Goal: Information Seeking & Learning: Learn about a topic

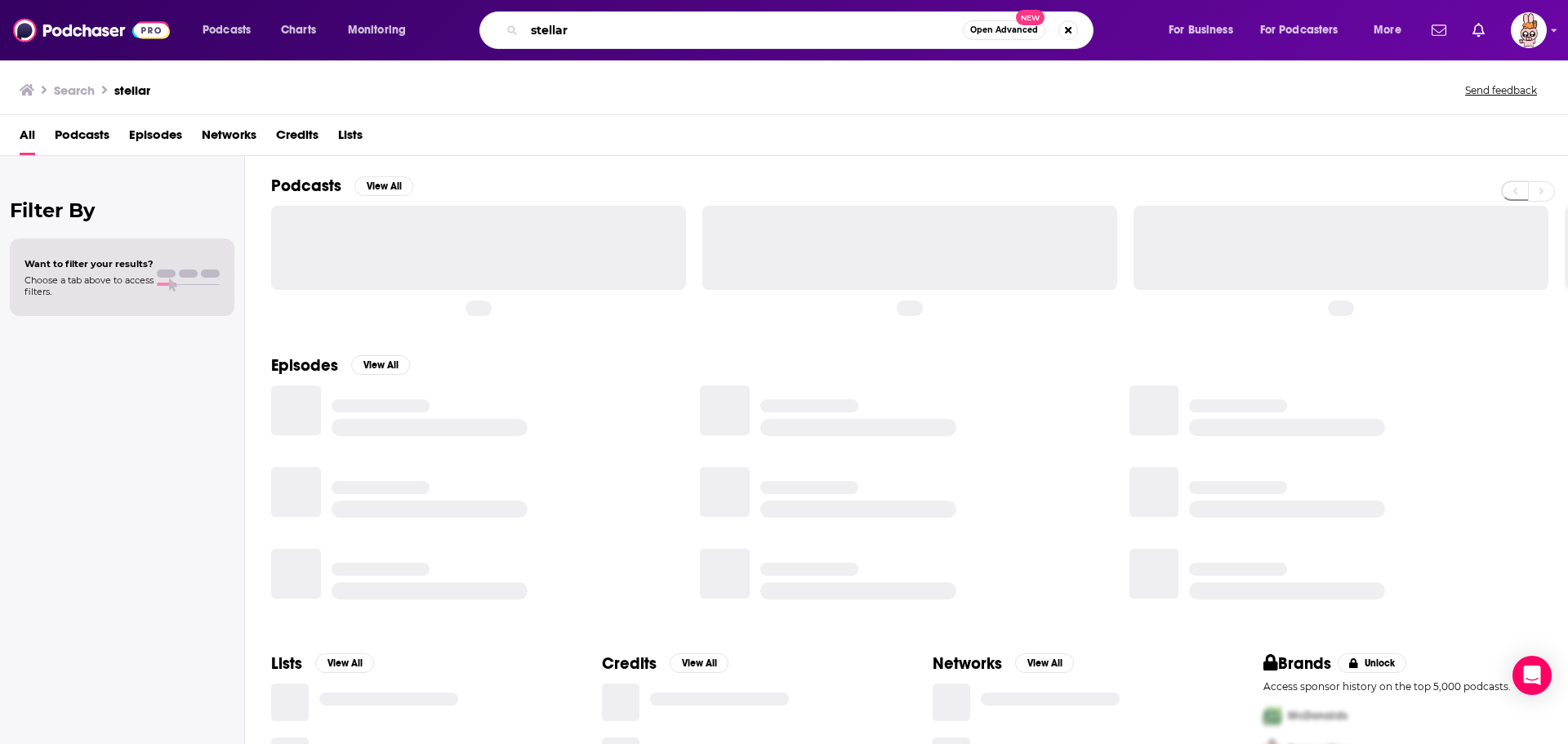
drag, startPoint x: 539, startPoint y: 31, endPoint x: 512, endPoint y: 30, distance: 27.0
click at [512, 30] on div "stellar Open Advanced New" at bounding box center [787, 30] width 614 height 38
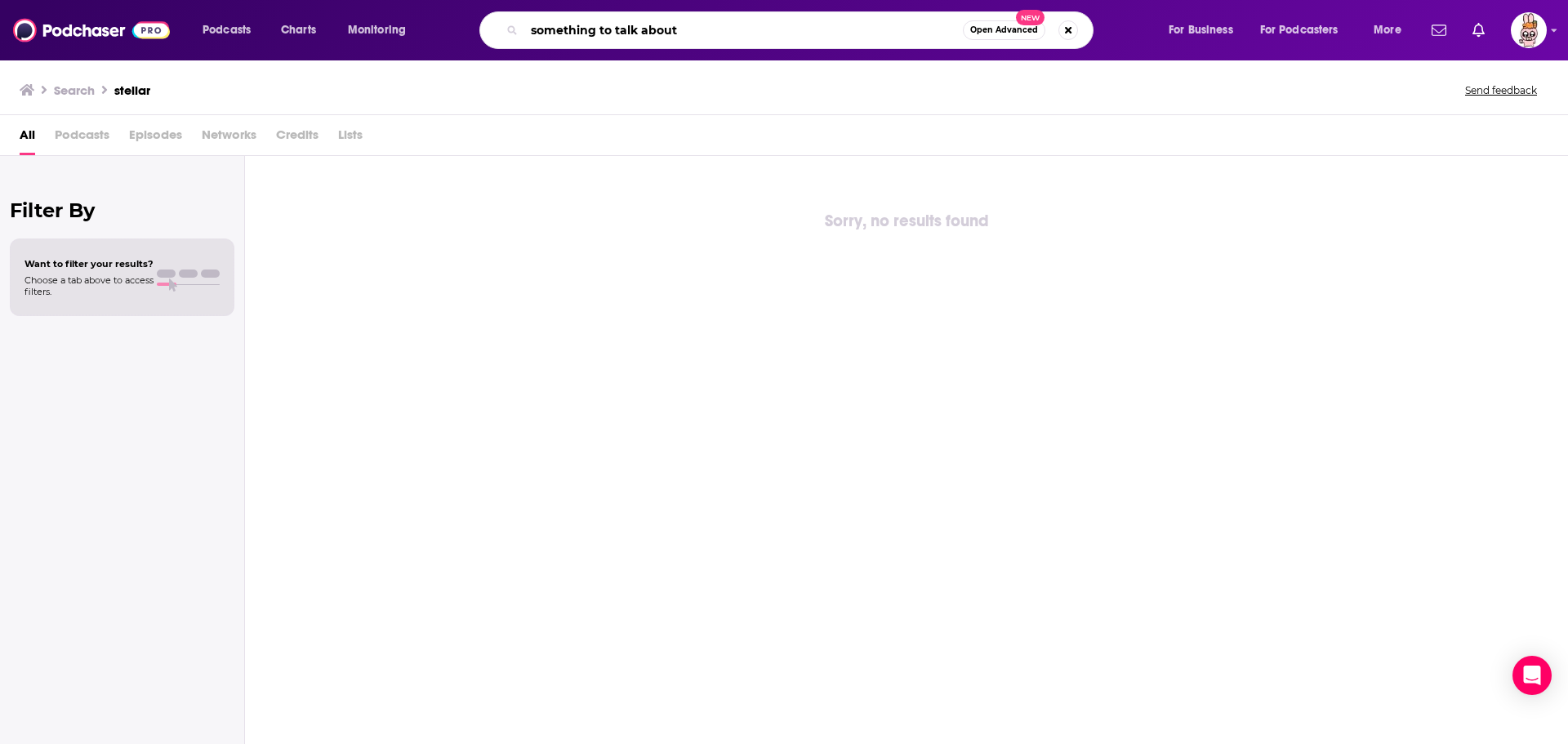
type input "something to talk about"
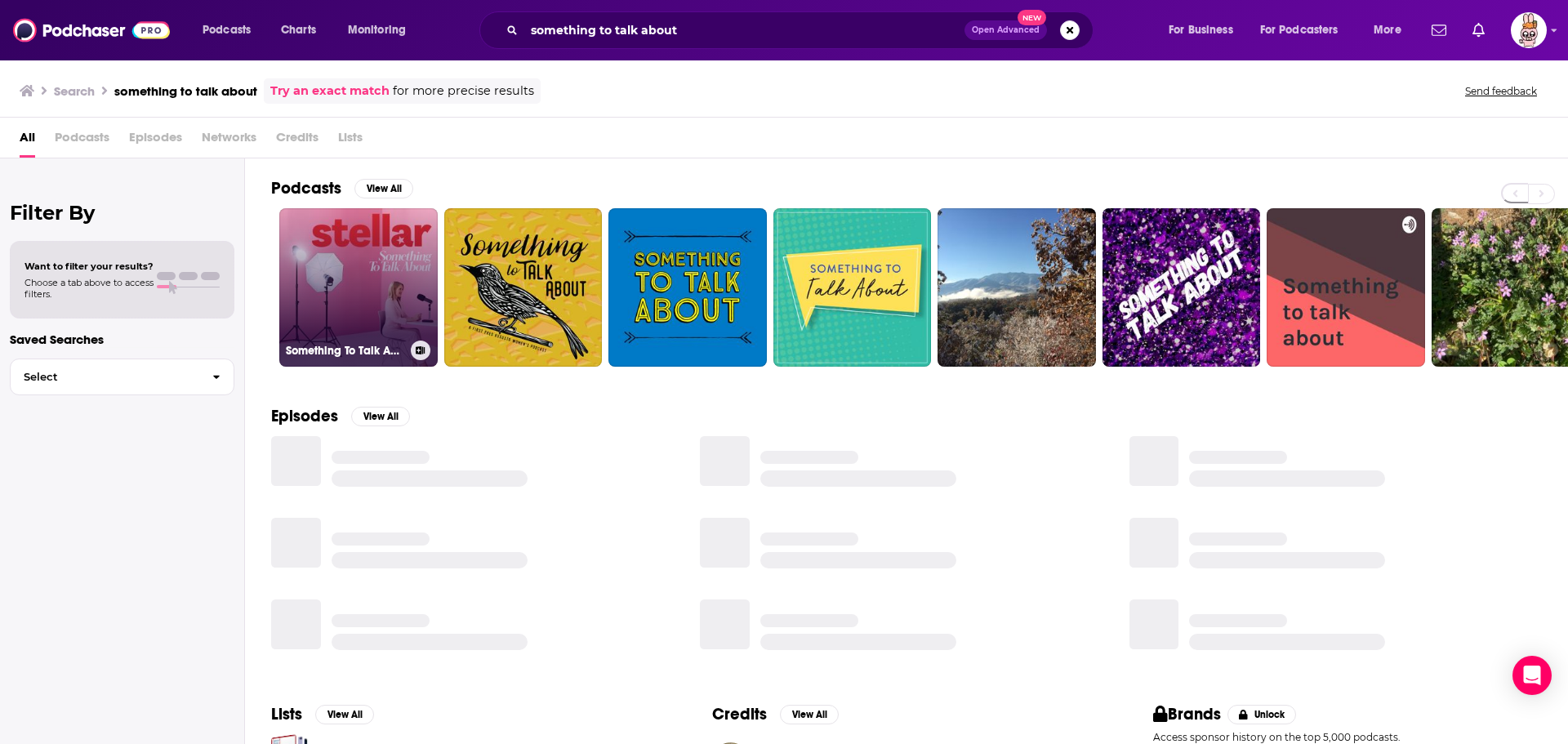
click at [365, 316] on link "Something To Talk About" at bounding box center [358, 287] width 158 height 158
